Goal: Information Seeking & Learning: Learn about a topic

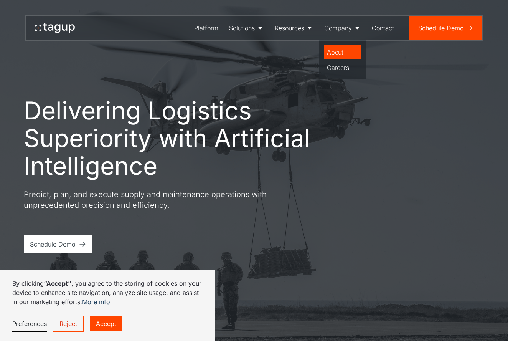
click at [330, 50] on div "About" at bounding box center [342, 52] width 31 height 9
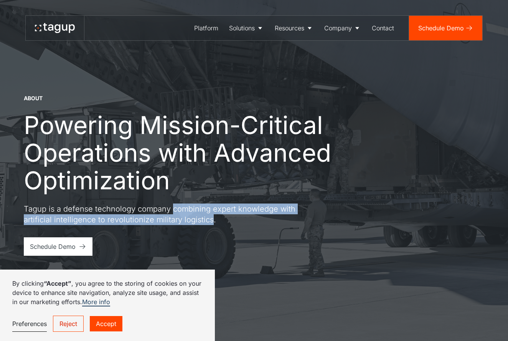
drag, startPoint x: 173, startPoint y: 208, endPoint x: 210, endPoint y: 220, distance: 39.6
click at [210, 220] on p "Tagup is a defense technology company combining expert knowledge with artificia…" at bounding box center [162, 213] width 276 height 21
copy p "combining expert knowledge with artificial intelligence to revolutionize milita…"
click at [2, 118] on img at bounding box center [254, 170] width 508 height 341
click at [167, 220] on p "Tagup is a defense technology company combining expert knowledge with artificia…" at bounding box center [162, 213] width 276 height 21
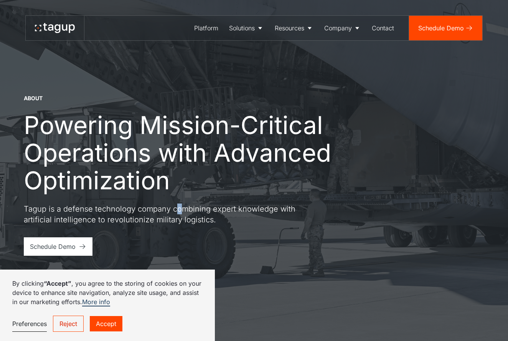
drag, startPoint x: 174, startPoint y: 209, endPoint x: 182, endPoint y: 209, distance: 7.7
click at [182, 209] on p "Tagup is a defense technology company combining expert knowledge with artificia…" at bounding box center [162, 213] width 276 height 21
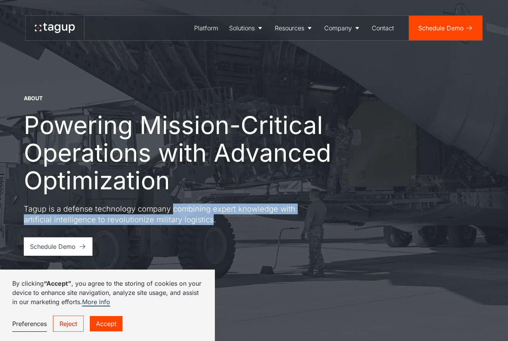
drag, startPoint x: 173, startPoint y: 210, endPoint x: 210, endPoint y: 222, distance: 39.2
click at [210, 222] on p "Tagup is a defense technology company combining expert knowledge with artificia…" at bounding box center [162, 213] width 276 height 21
copy p "combining expert knowledge with artificial intelligence to revolutionize milita…"
click at [236, 54] on div "Defense" at bounding box center [247, 52] width 30 height 9
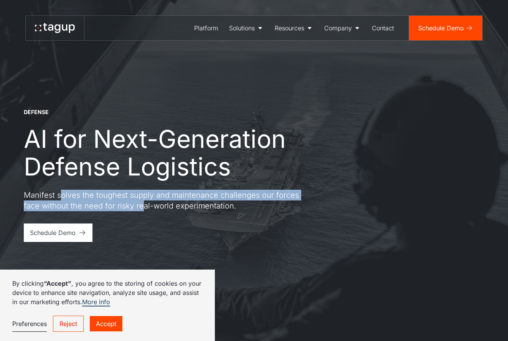
drag, startPoint x: 59, startPoint y: 195, endPoint x: 140, endPoint y: 201, distance: 81.6
click at [140, 201] on p "Manifest solves the toughest supply and maintenance challenges our forces face …" at bounding box center [162, 200] width 276 height 21
drag, startPoint x: 58, startPoint y: 196, endPoint x: 228, endPoint y: 206, distance: 170.6
click at [228, 206] on p "Manifest solves the toughest supply and maintenance challenges our forces face …" at bounding box center [162, 200] width 276 height 21
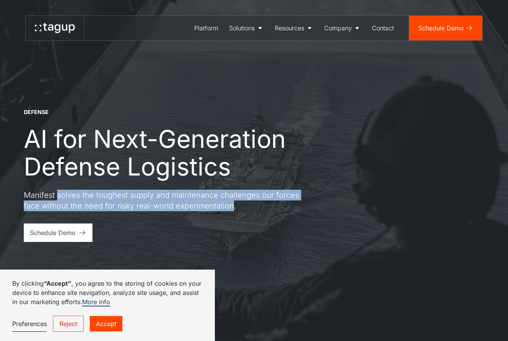
copy p "solves the toughest supply and maintenance challenges our forces face without t…"
